Goal: Navigation & Orientation: Find specific page/section

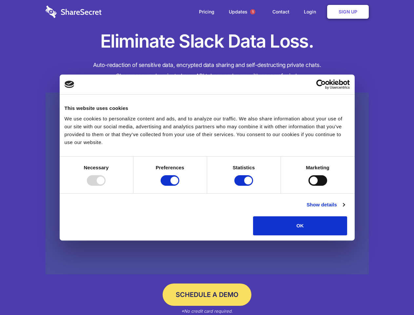
click at [105, 185] on div at bounding box center [96, 180] width 19 height 10
click at [179, 185] on input "Preferences" at bounding box center [170, 180] width 19 height 10
checkbox input "false"
click at [244, 185] on input "Statistics" at bounding box center [243, 180] width 19 height 10
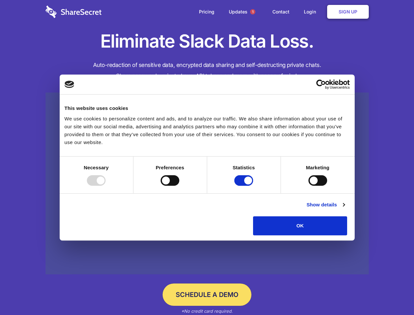
checkbox input "false"
click at [308, 185] on input "Marketing" at bounding box center [317, 180] width 19 height 10
checkbox input "true"
click at [344, 208] on link "Show details" at bounding box center [325, 205] width 38 height 8
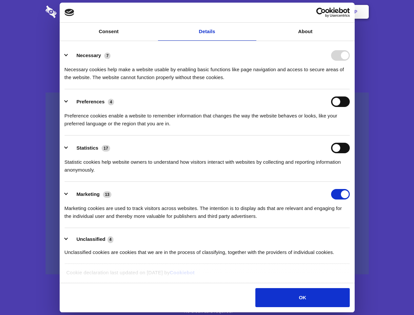
click at [350, 81] on div "Necessary 7 Necessary cookies help make a website usable by enabling basic func…" at bounding box center [207, 65] width 285 height 31
click at [252, 12] on span "1" at bounding box center [252, 11] width 5 height 5
